Goal: Information Seeking & Learning: Learn about a topic

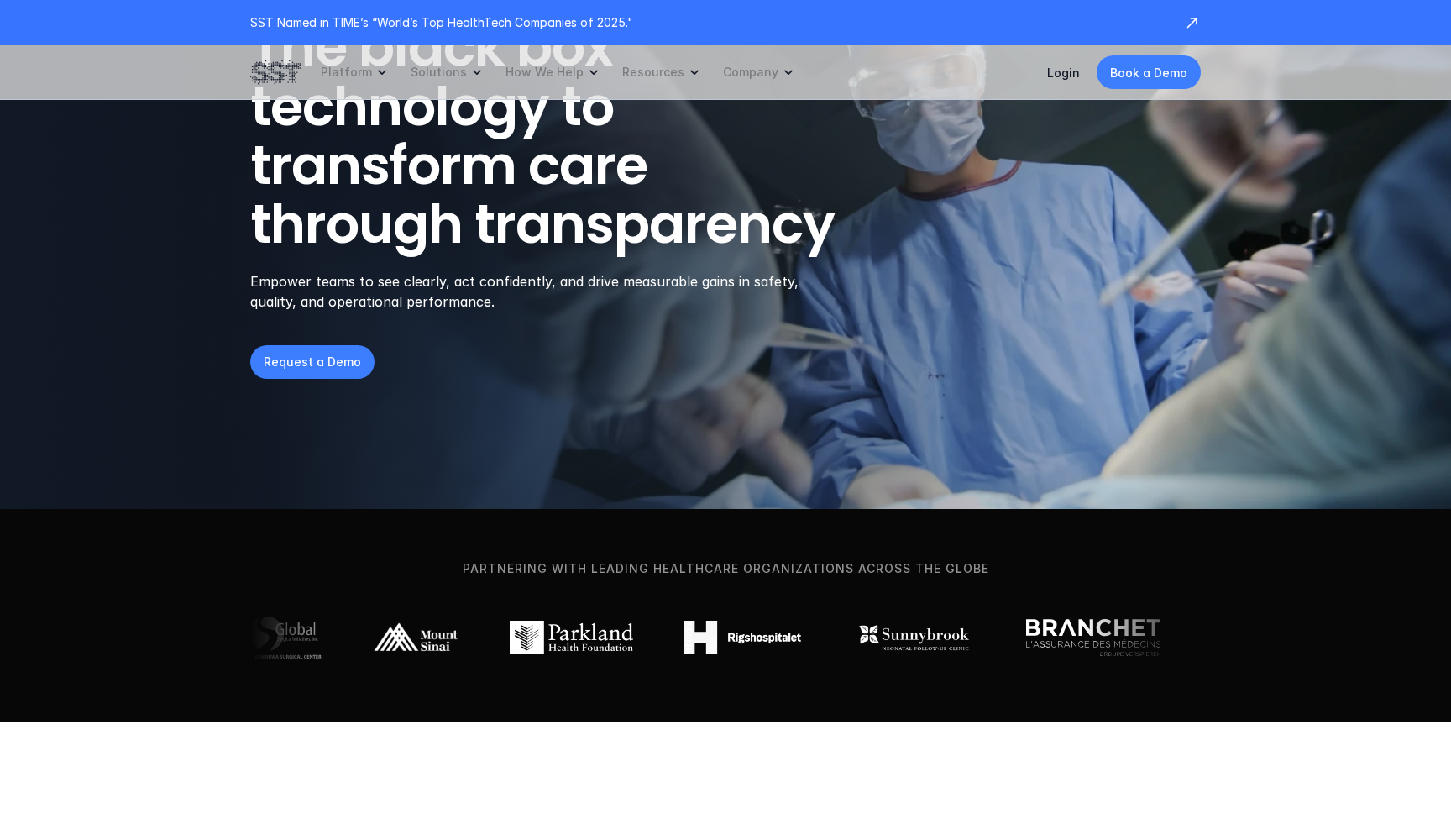
scroll to position [182, 0]
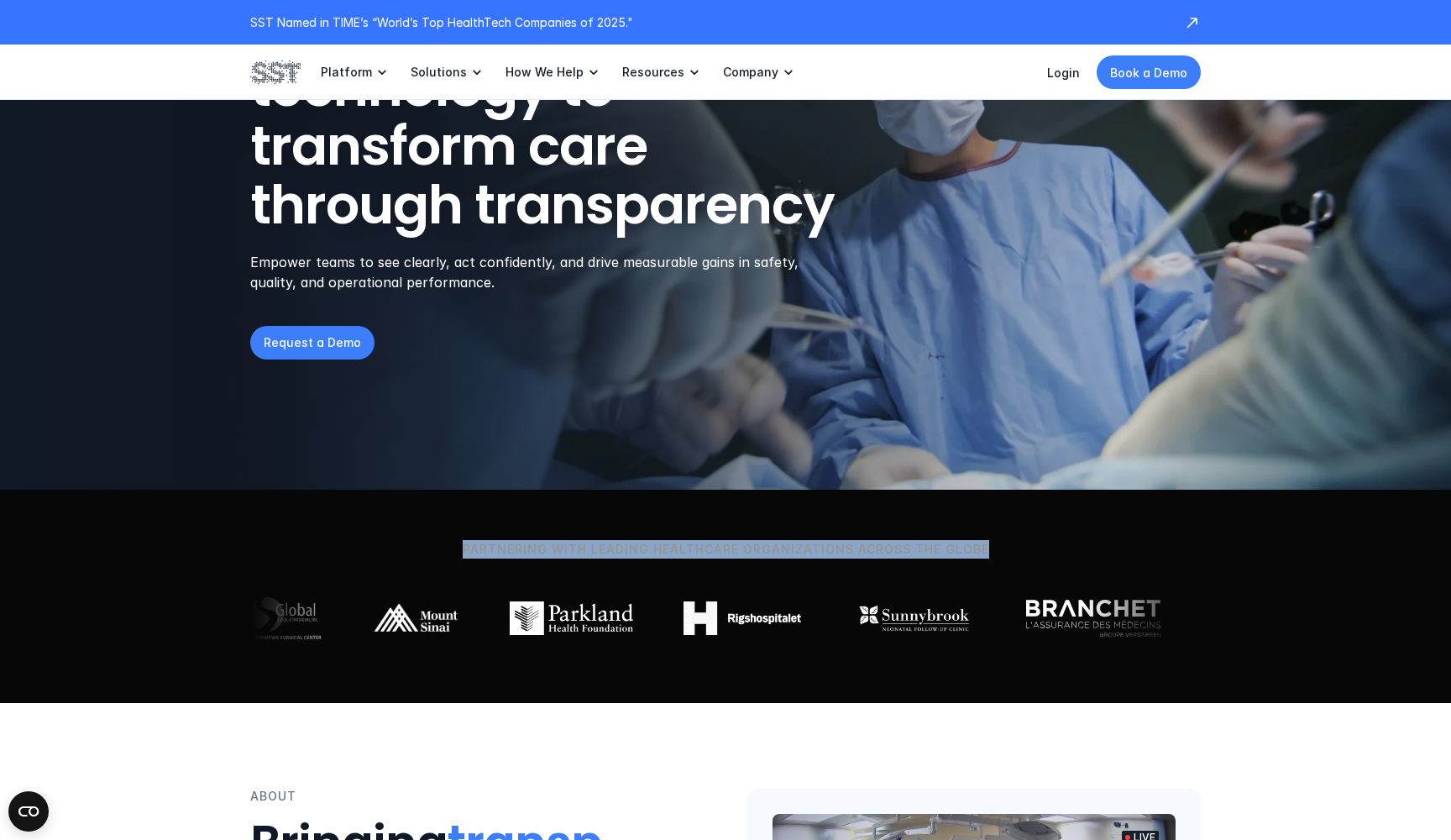
drag, startPoint x: 1012, startPoint y: 545, endPoint x: 458, endPoint y: 553, distance: 554.1
click at [458, 553] on p "Partnering with leading healthcare organizations across the globe" at bounding box center [725, 549] width 1394 height 18
copy p "Partnering with leading healthcare organizations across the globe"
click at [764, 548] on p "Partnering with leading healthcare organizations across the globe" at bounding box center [725, 549] width 1394 height 18
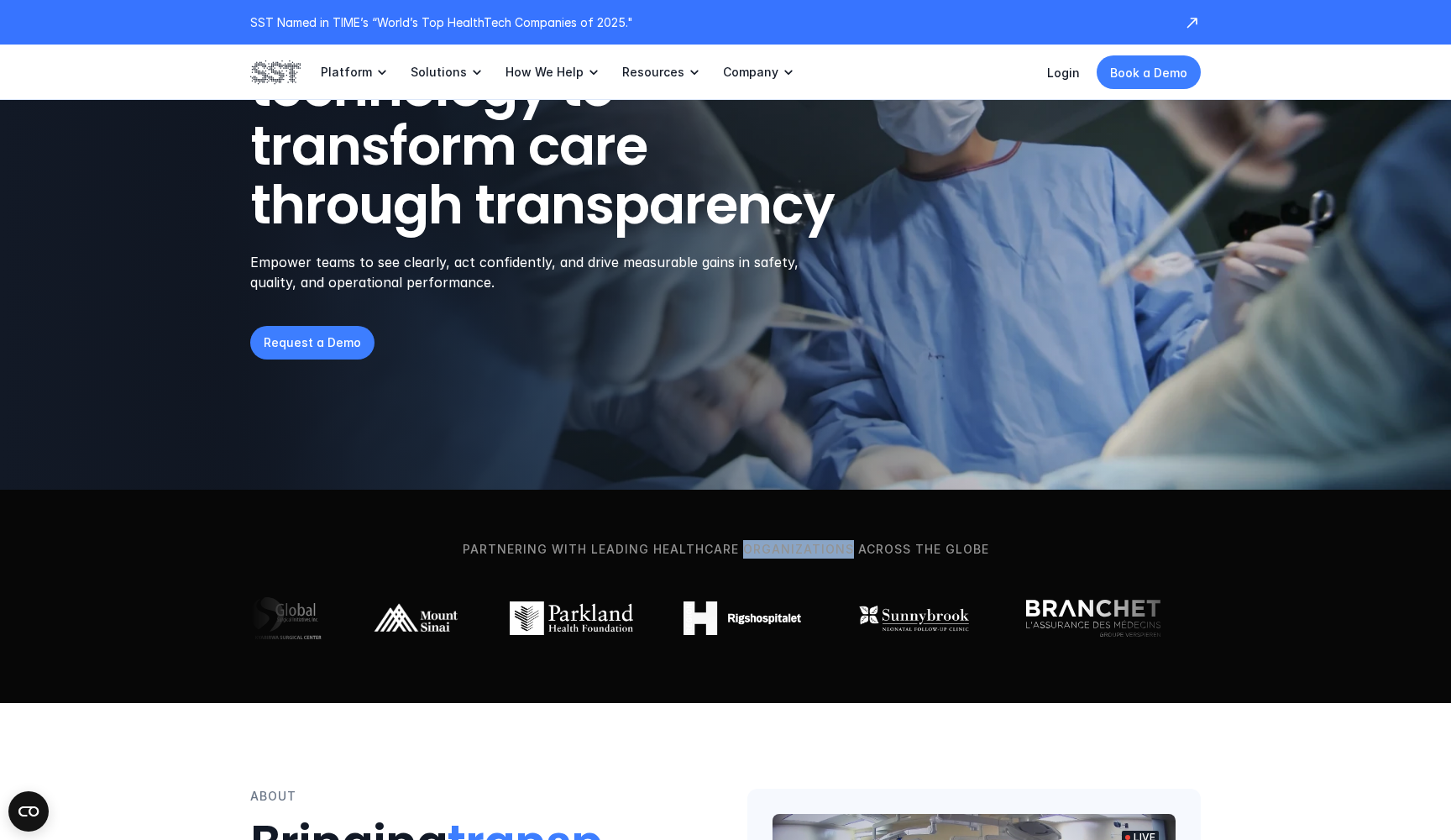
click at [764, 548] on p "Partnering with leading healthcare organizations across the globe" at bounding box center [725, 549] width 1394 height 18
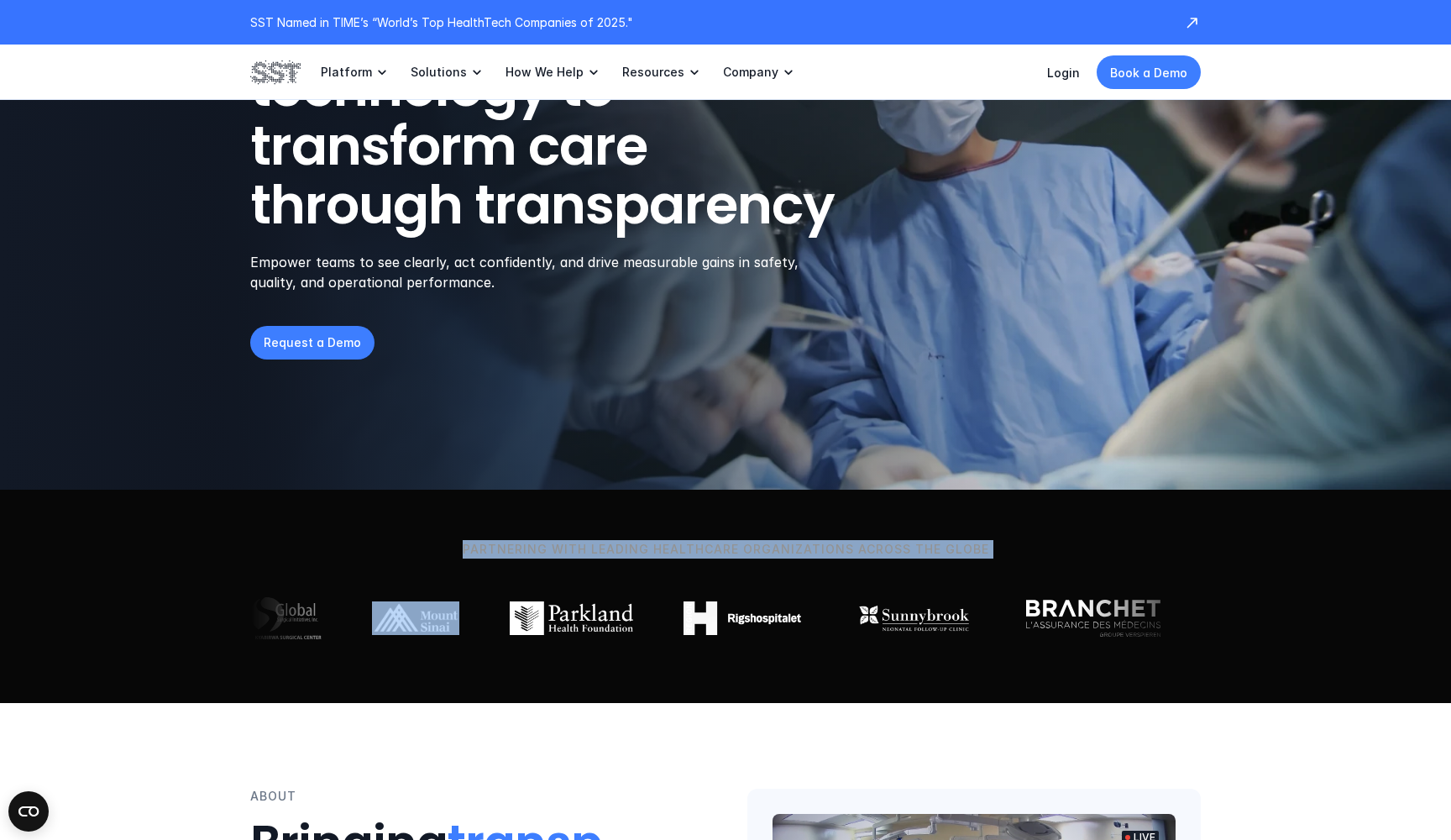
click at [764, 548] on p "Partnering with leading healthcare organizations across the globe" at bounding box center [725, 549] width 1394 height 18
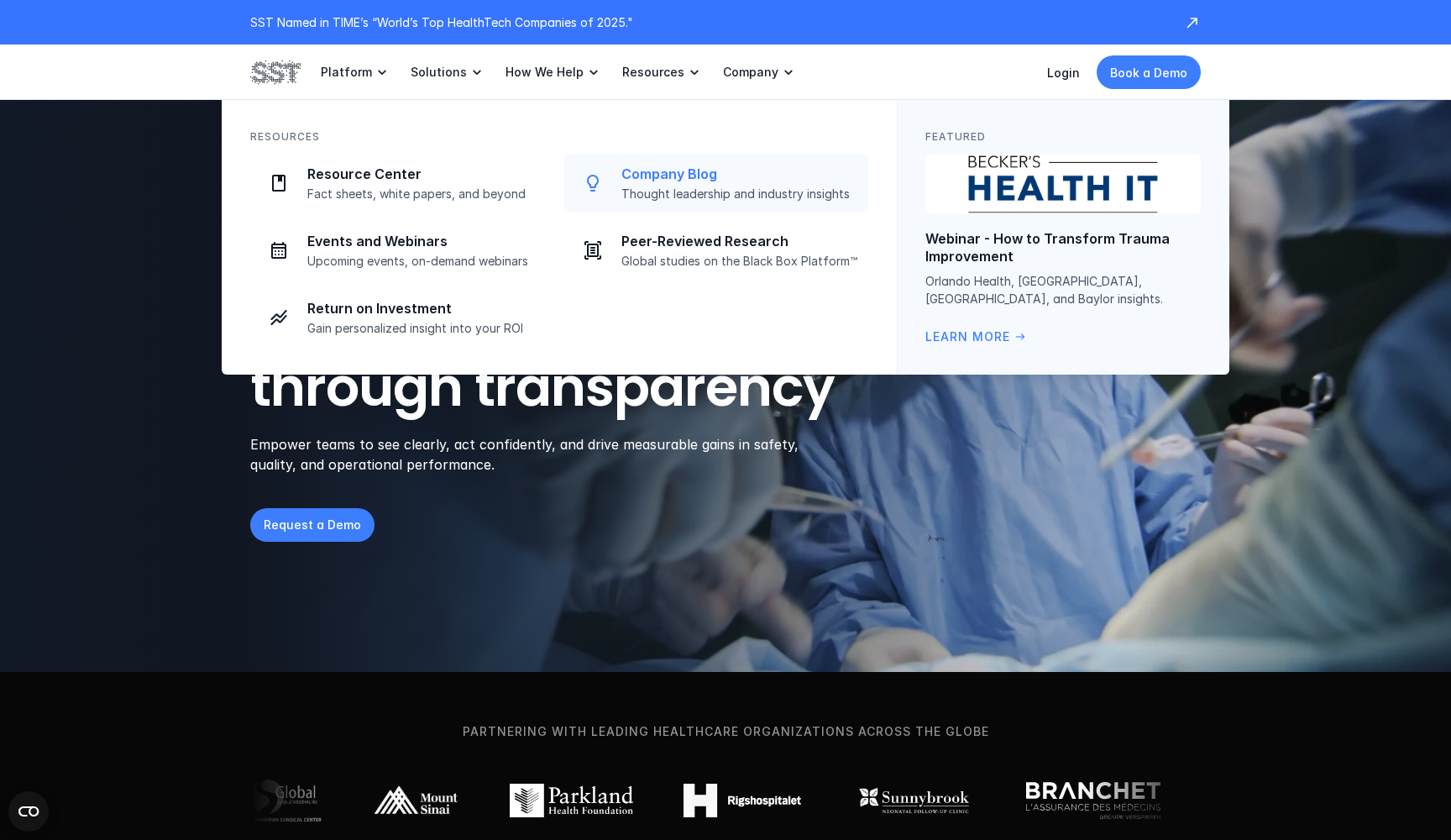
click at [670, 176] on p "Company Blog" at bounding box center [740, 174] width 237 height 17
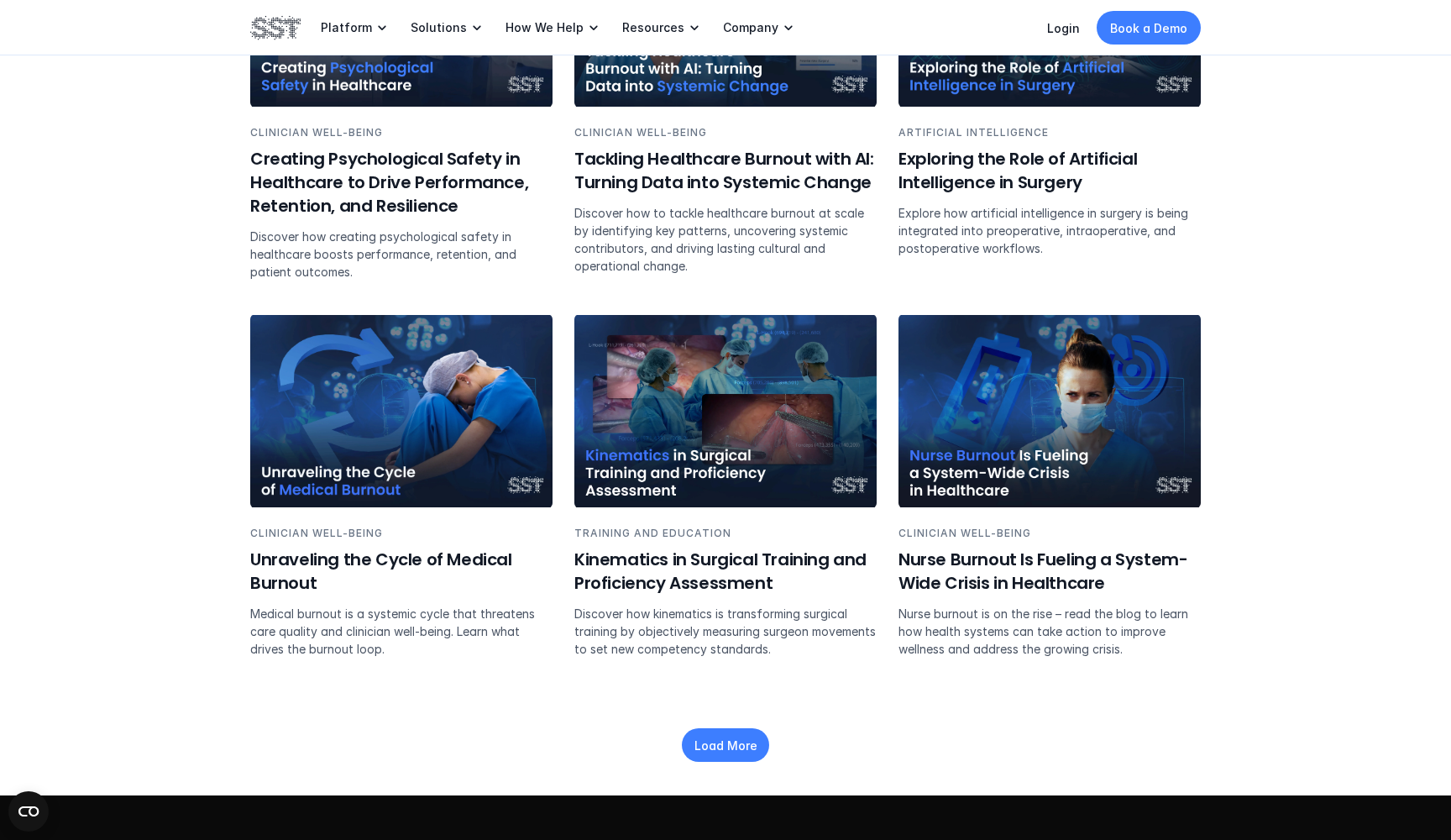
scroll to position [2182, 0]
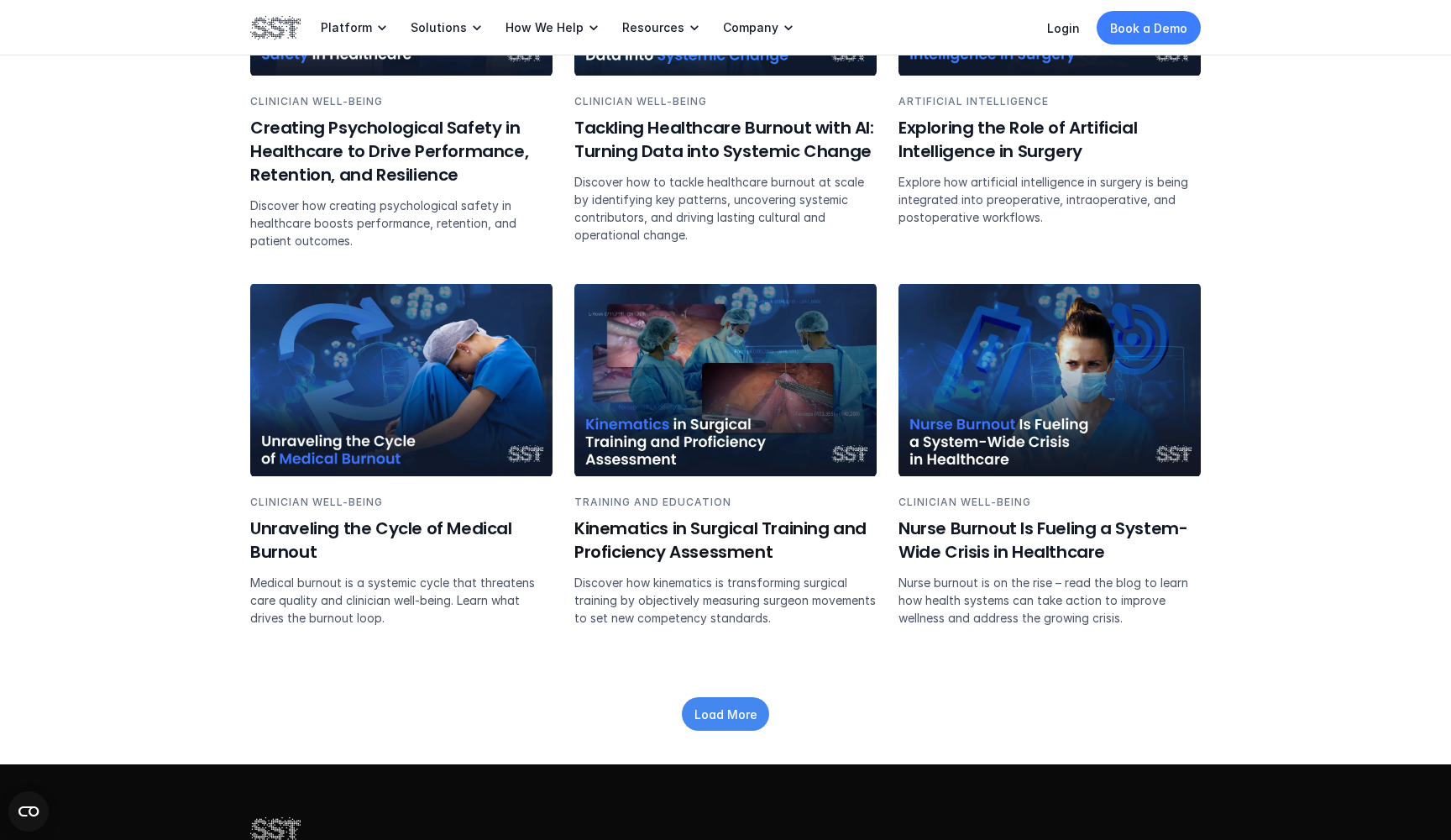
click at [734, 705] on p "Load More" at bounding box center [726, 714] width 63 height 17
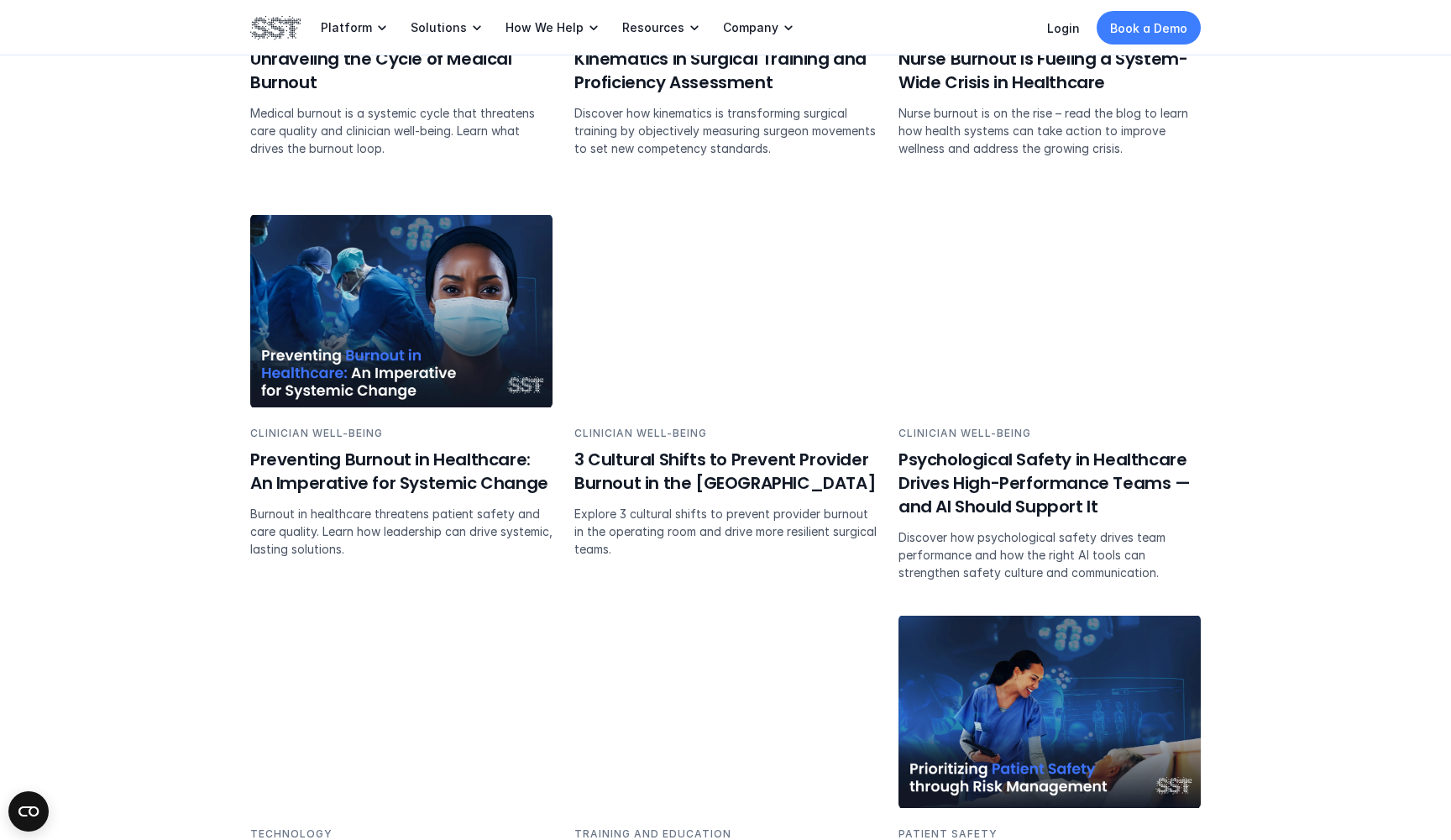
scroll to position [2650, 0]
